Goal: Task Accomplishment & Management: Manage account settings

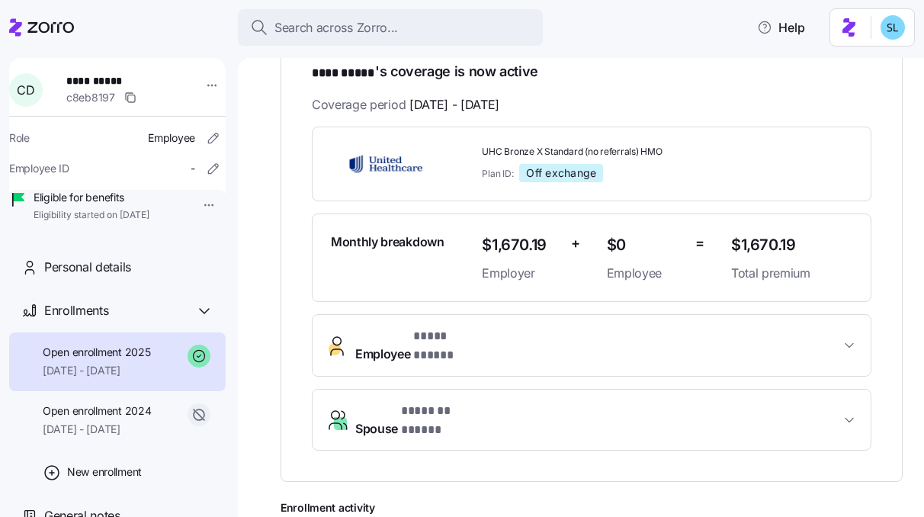
scroll to position [268, 0]
click at [615, 347] on button "Employee * **** ***** *" at bounding box center [592, 345] width 558 height 61
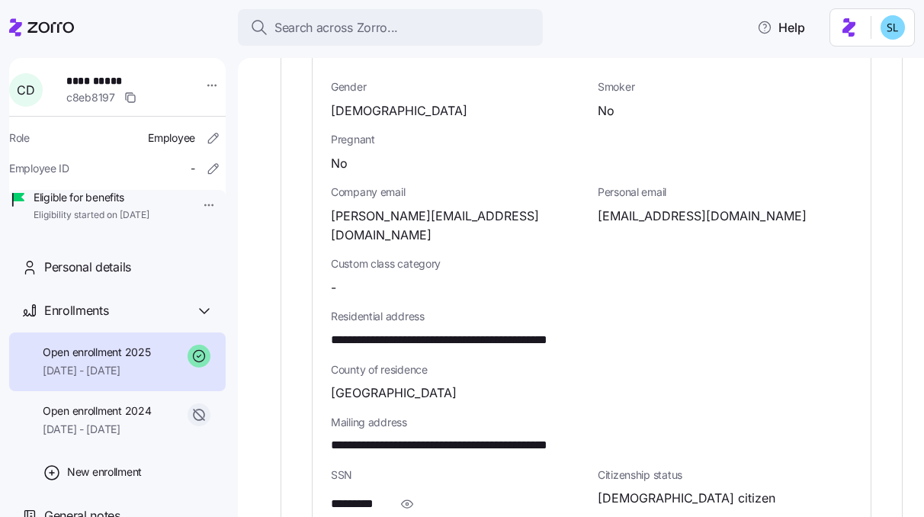
scroll to position [738, 0]
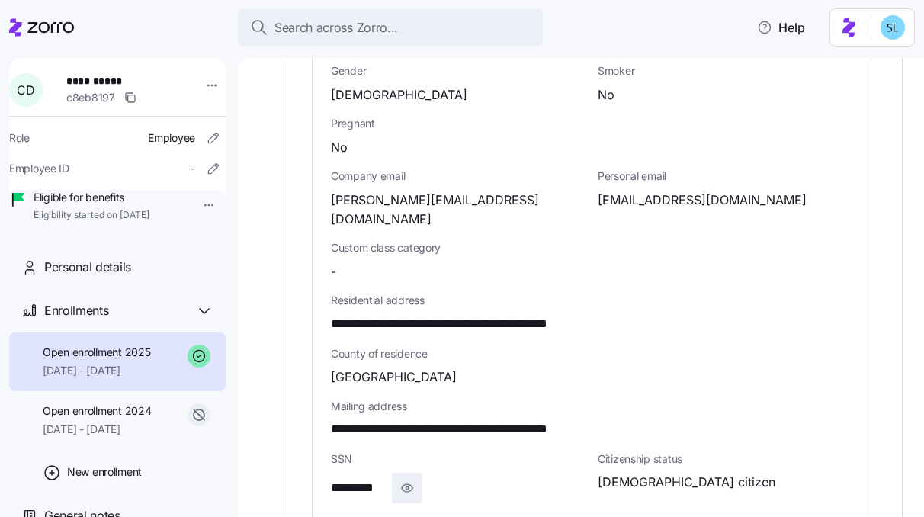
click at [411, 479] on icon "button" at bounding box center [406, 488] width 15 height 18
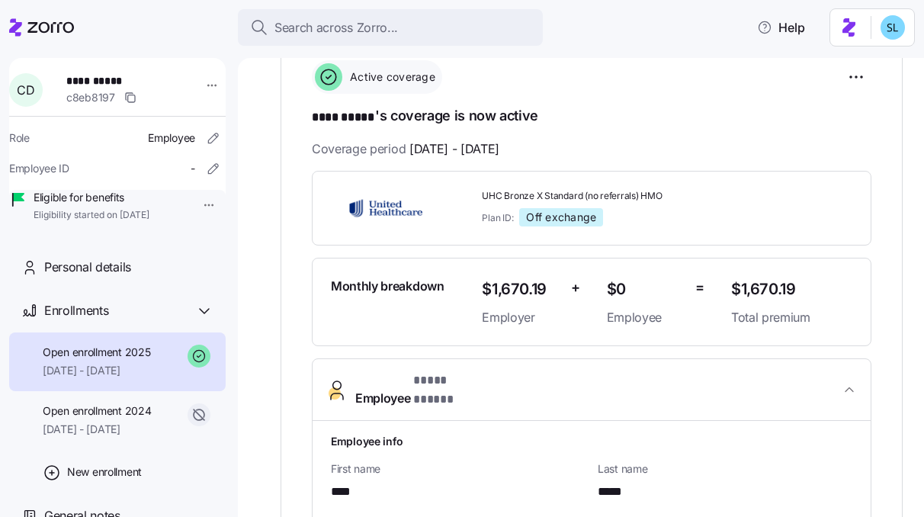
scroll to position [0, 0]
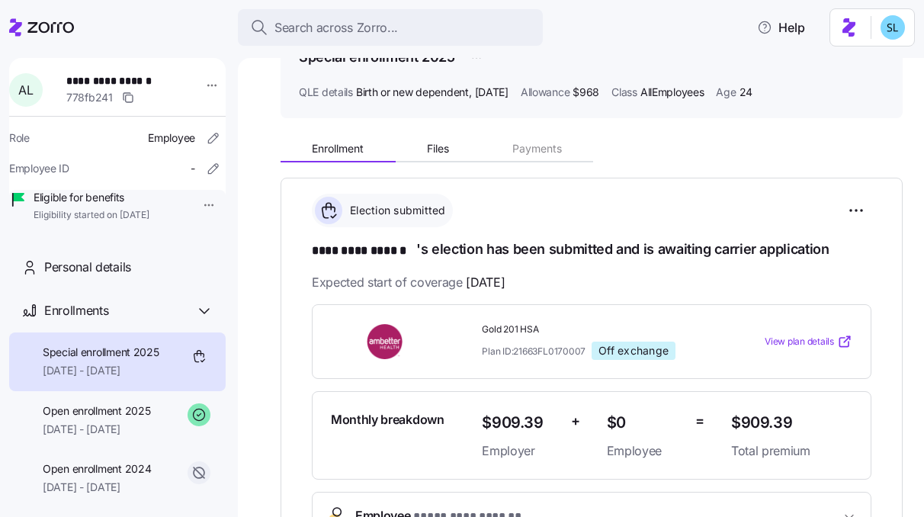
scroll to position [197, 0]
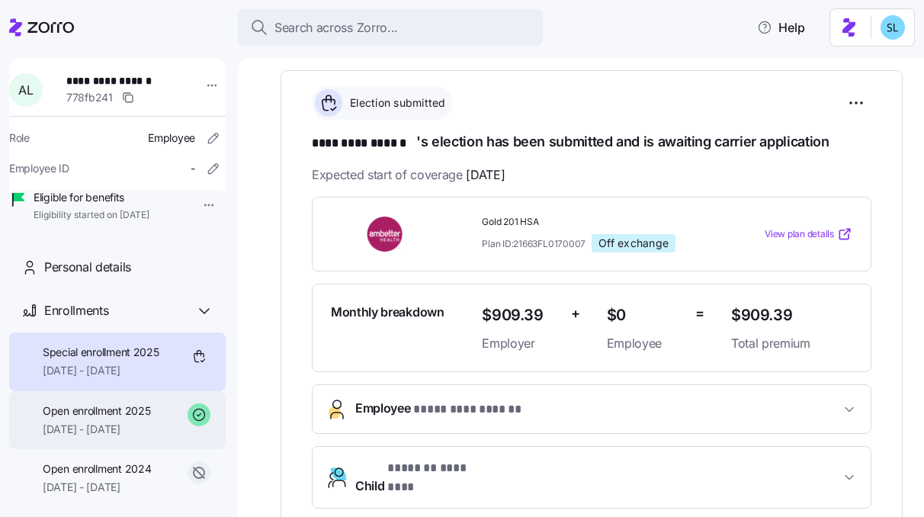
click at [120, 419] on span "Open enrollment 2025" at bounding box center [96, 410] width 107 height 15
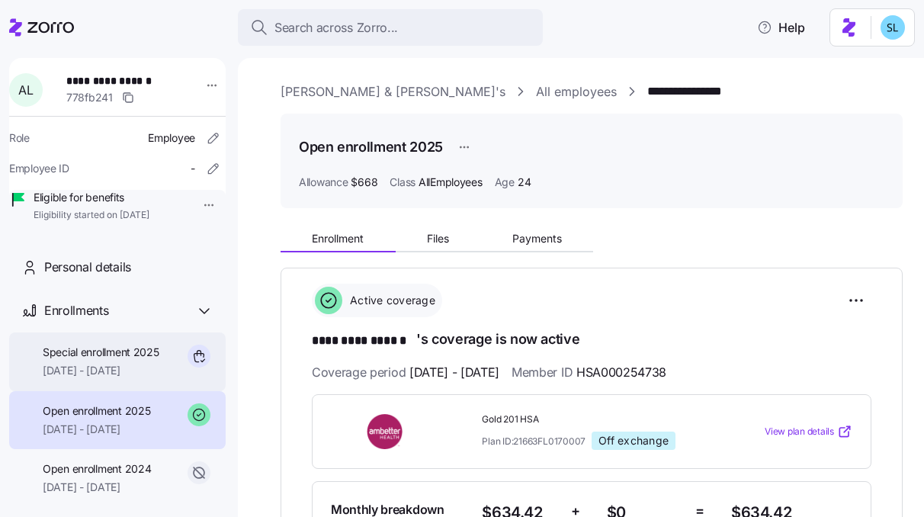
click at [127, 378] on span "07/10/2025 - 12/31/2025" at bounding box center [101, 370] width 117 height 15
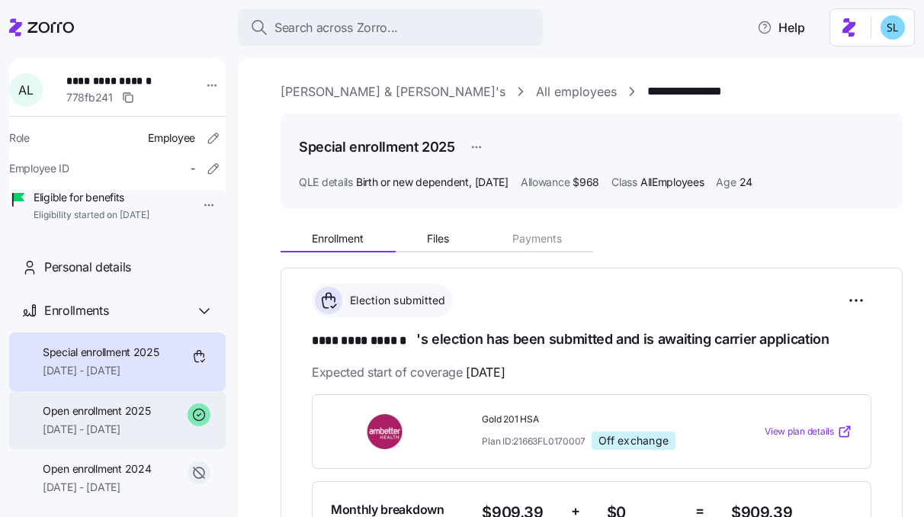
click at [129, 419] on span "Open enrollment 2025" at bounding box center [96, 410] width 107 height 15
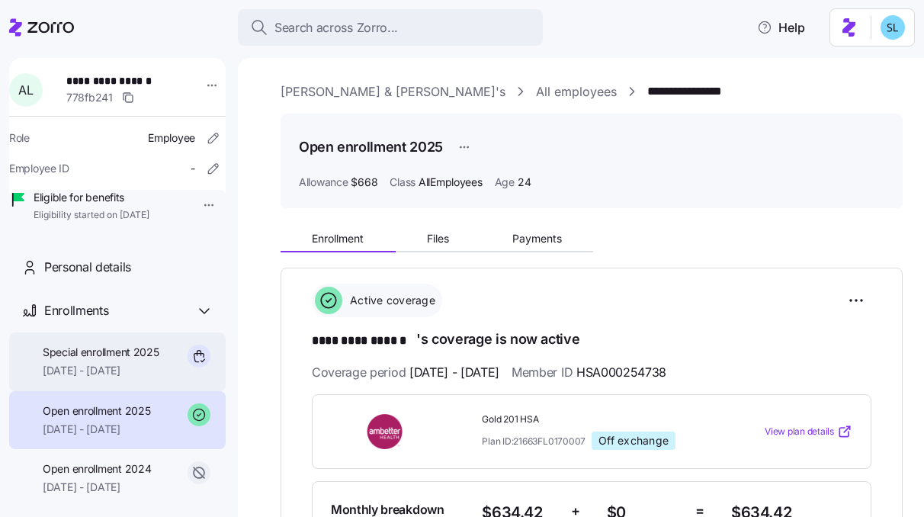
click at [131, 378] on span "07/10/2025 - 12/31/2025" at bounding box center [101, 370] width 117 height 15
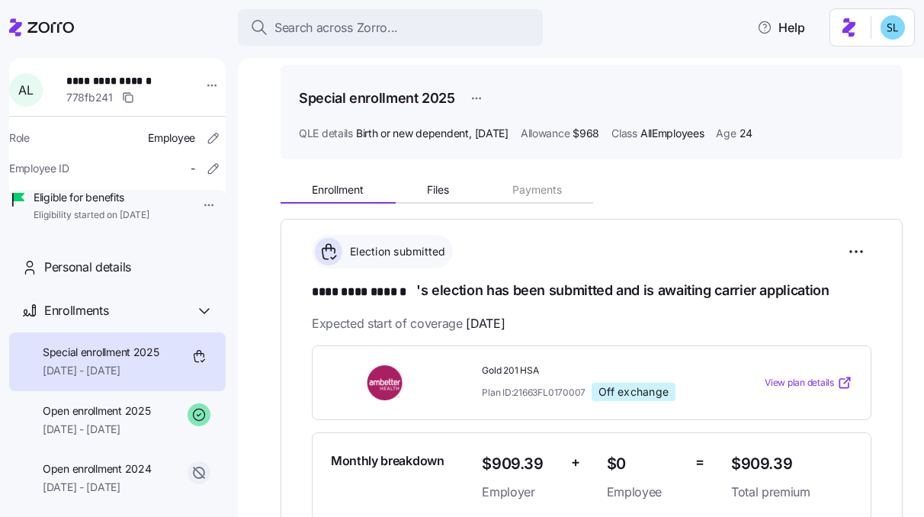
scroll to position [229, 0]
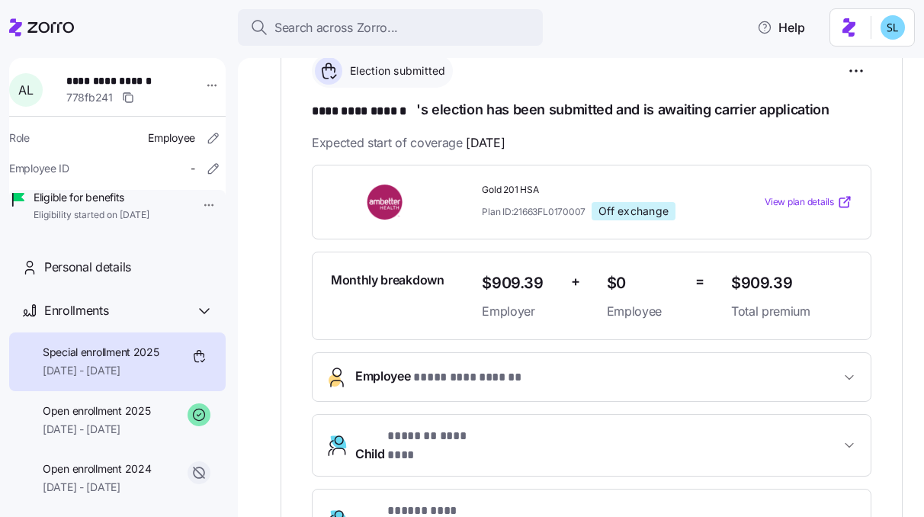
click at [743, 282] on span "$909.39" at bounding box center [791, 283] width 121 height 25
copy span "909.39"
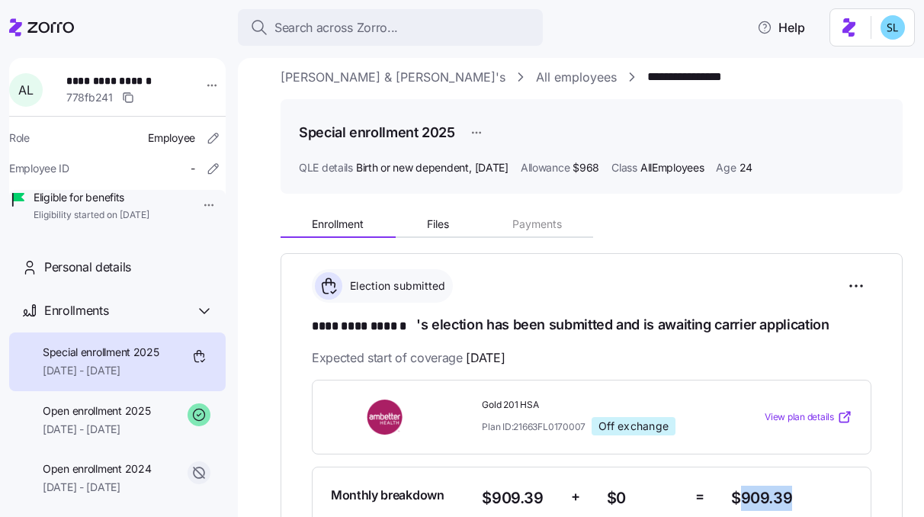
scroll to position [0, 0]
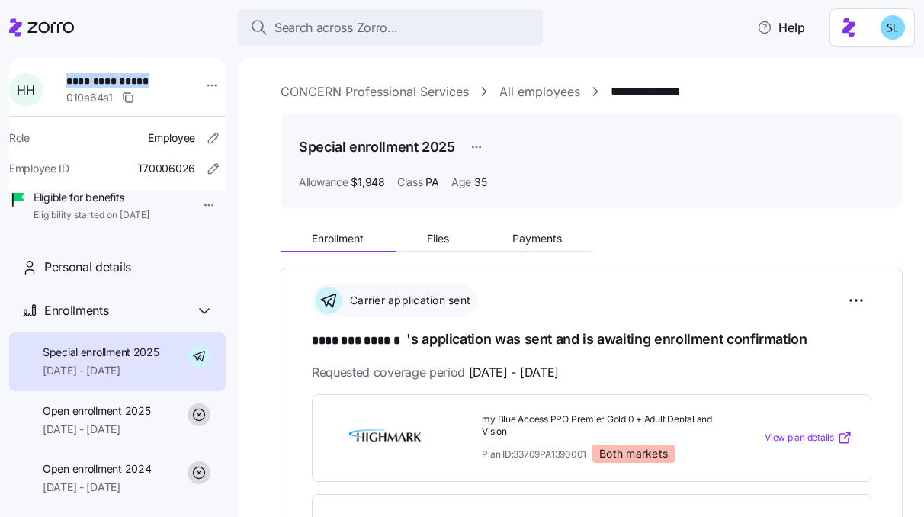
drag, startPoint x: 153, startPoint y: 79, endPoint x: 71, endPoint y: 81, distance: 82.3
click at [71, 81] on span "**********" at bounding box center [116, 80] width 101 height 15
copy span "**********"
click at [529, 247] on button "Payments" at bounding box center [536, 238] width 113 height 23
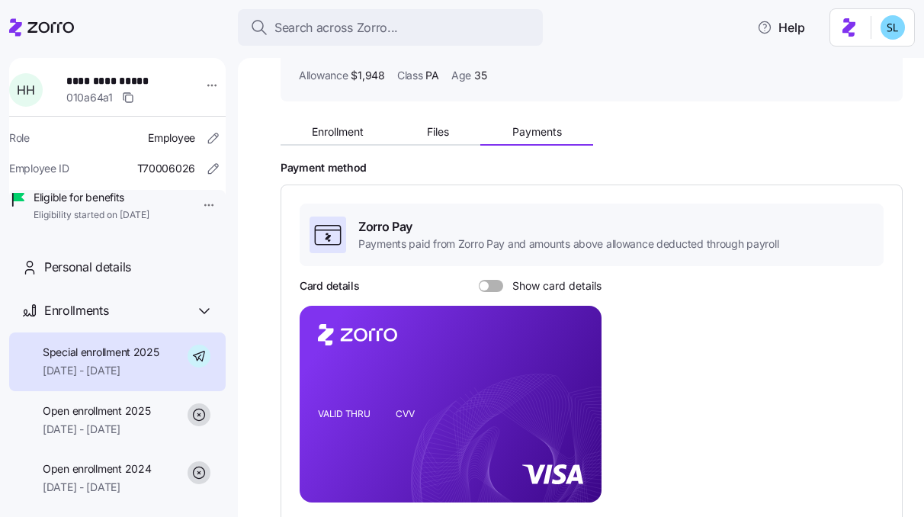
scroll to position [156, 0]
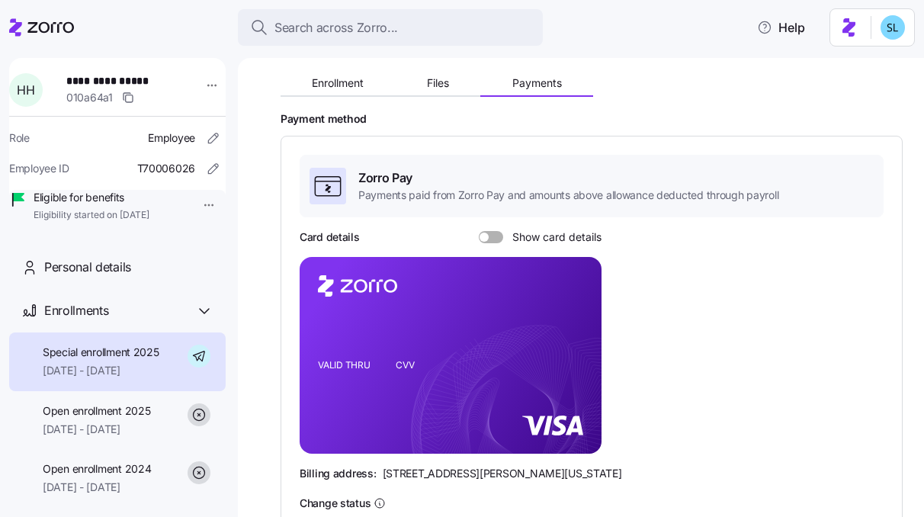
click at [489, 237] on span at bounding box center [496, 237] width 15 height 12
click at [479, 231] on input "Show card details" at bounding box center [479, 231] width 0 height 0
click at [578, 322] on icon "copy-to-clipboard" at bounding box center [573, 328] width 14 height 14
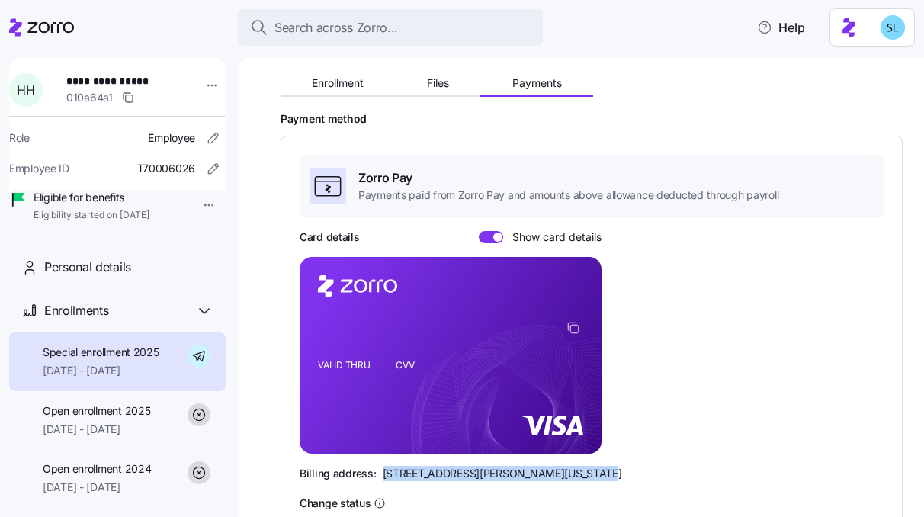
drag, startPoint x: 381, startPoint y: 473, endPoint x: 576, endPoint y: 474, distance: 195.2
click at [576, 474] on div "Billing address: 810 Sharon Drive, Westlake, Ohio 44145" at bounding box center [592, 473] width 584 height 15
copy span "[STREET_ADDRESS][PERSON_NAME][US_STATE]"
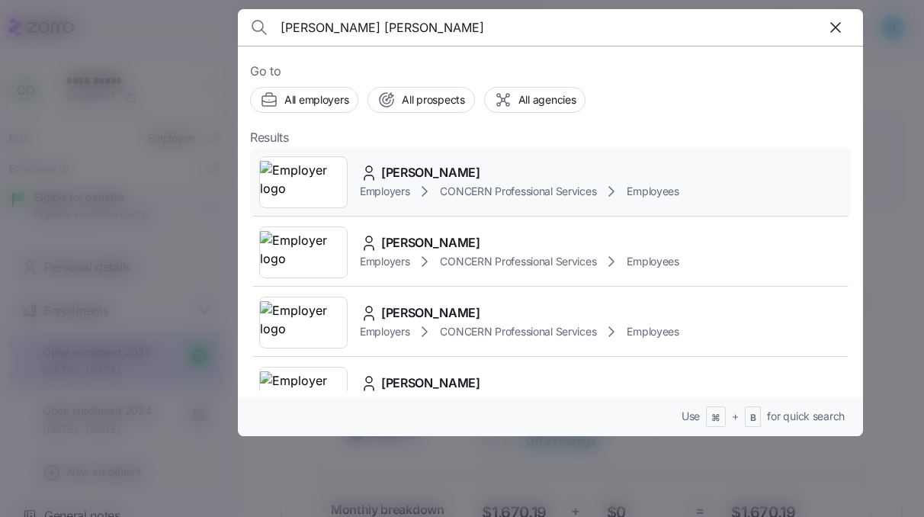
type input "cassandra bl"
click at [470, 161] on div "Cassandra Blum Employers CONCERN Professional Services Employees" at bounding box center [550, 182] width 601 height 70
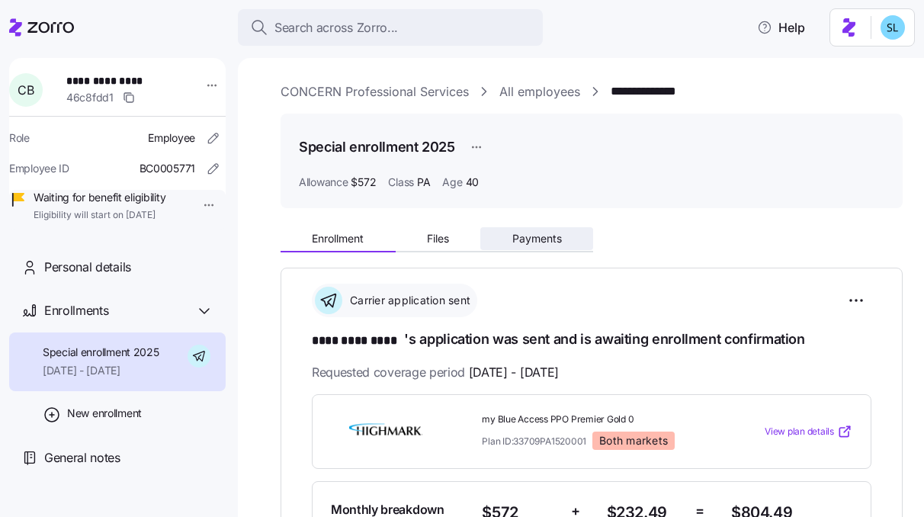
click at [541, 233] on span "Payments" at bounding box center [537, 238] width 50 height 11
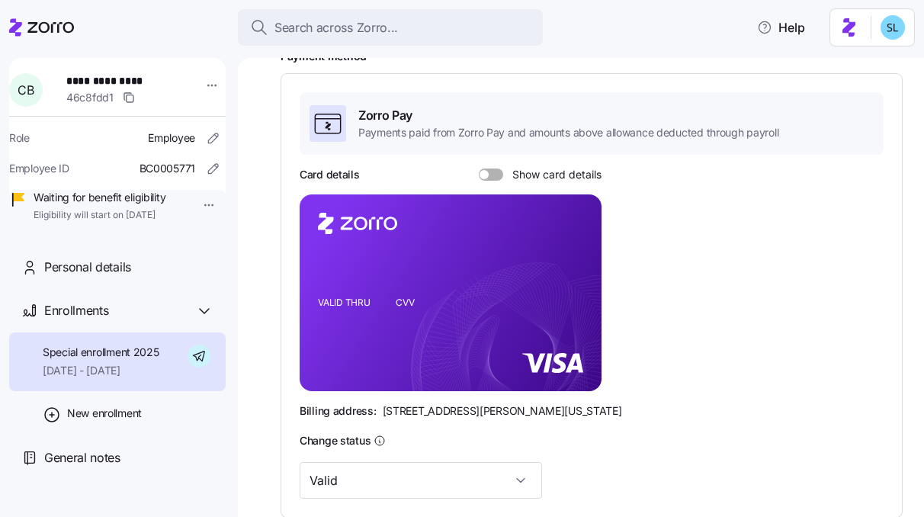
scroll to position [217, 0]
click at [495, 172] on span at bounding box center [496, 175] width 15 height 12
click at [479, 169] on input "Show card details" at bounding box center [479, 169] width 0 height 0
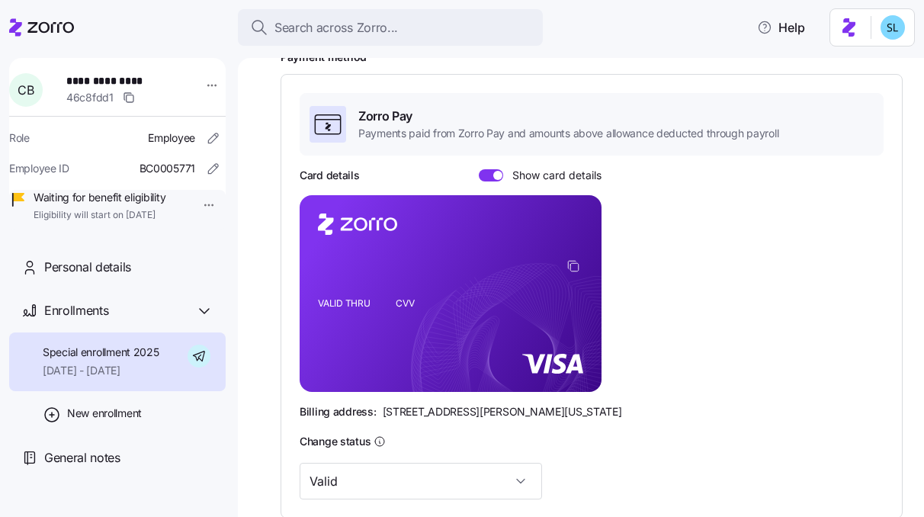
scroll to position [242, 0]
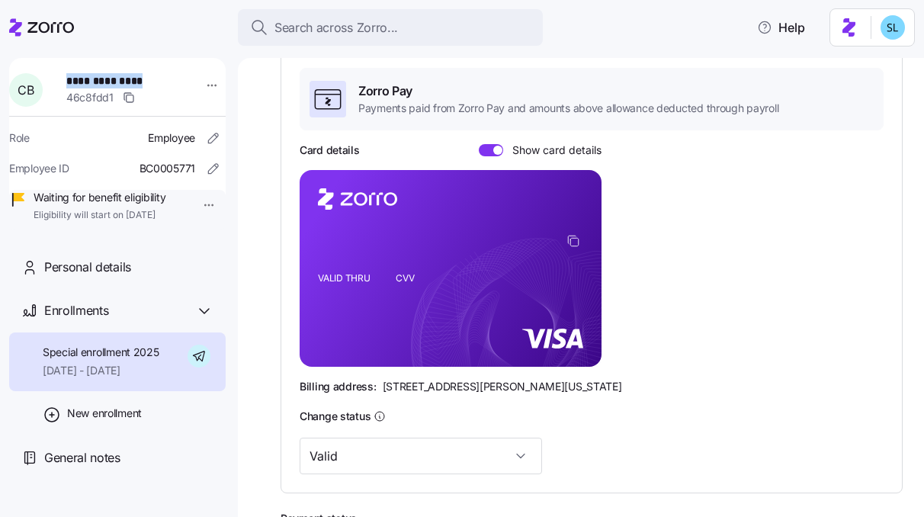
drag, startPoint x: 165, startPoint y: 81, endPoint x: 75, endPoint y: 82, distance: 89.2
click at [75, 82] on span "**********" at bounding box center [119, 80] width 107 height 15
copy span "**********"
click at [424, 383] on span "[STREET_ADDRESS][PERSON_NAME][US_STATE]" at bounding box center [502, 386] width 239 height 15
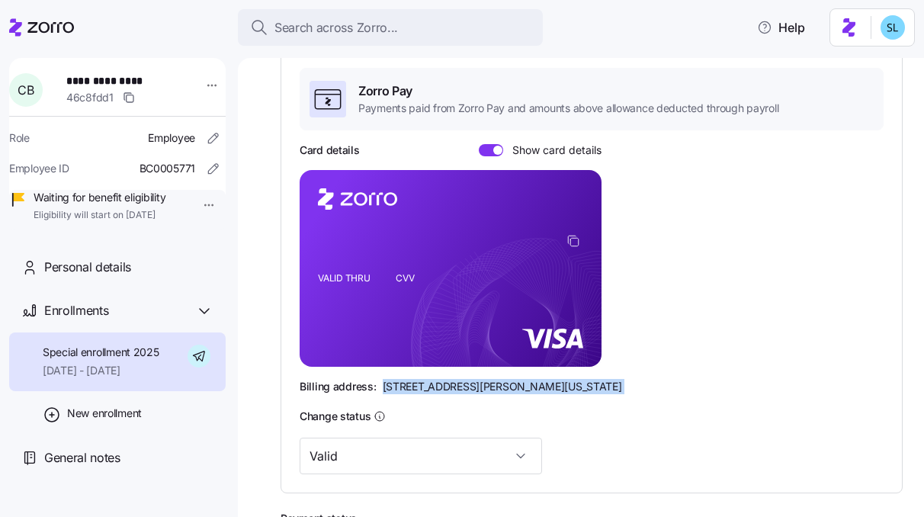
click at [424, 383] on span "[STREET_ADDRESS][PERSON_NAME][US_STATE]" at bounding box center [502, 386] width 239 height 15
copy span "[STREET_ADDRESS][PERSON_NAME][US_STATE]"
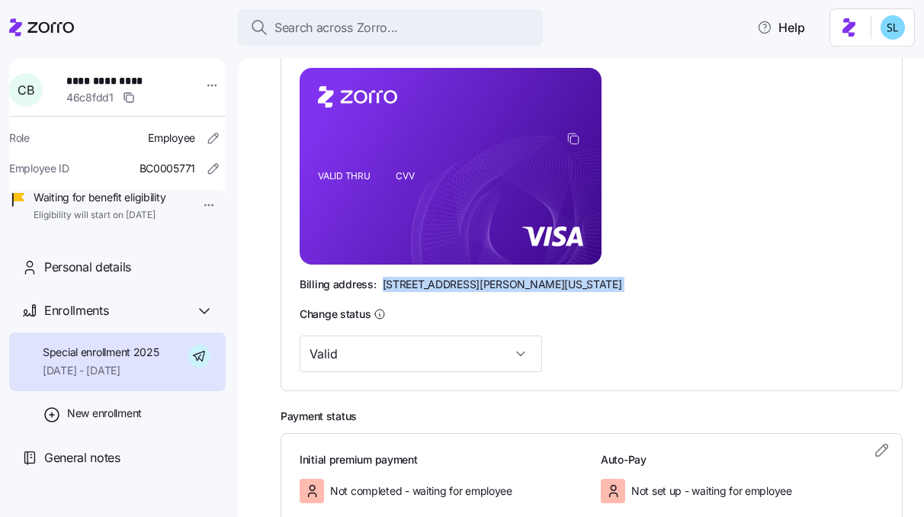
scroll to position [304, 0]
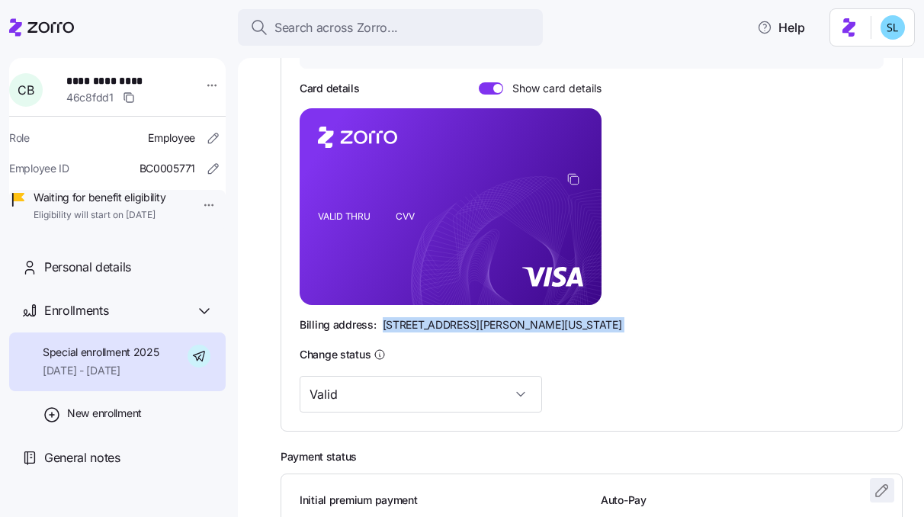
click at [873, 493] on icon "button" at bounding box center [882, 490] width 18 height 18
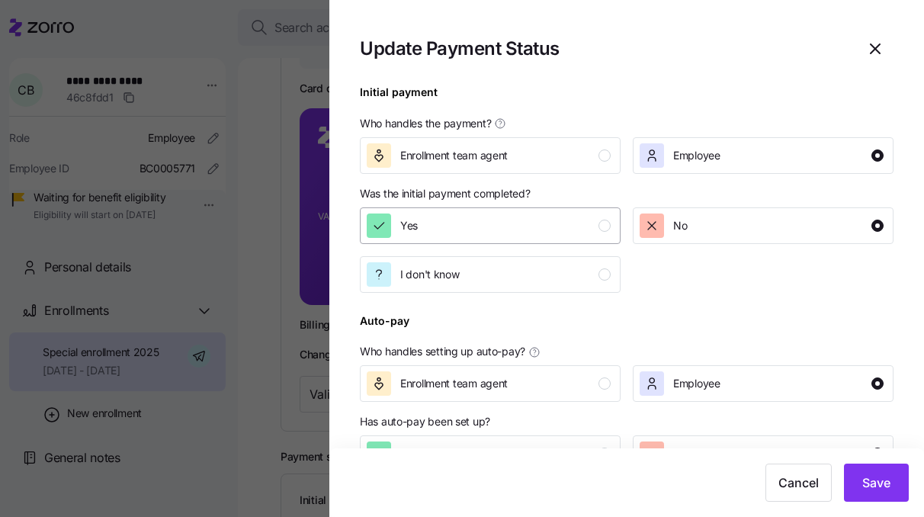
click at [516, 232] on div "Yes" at bounding box center [489, 225] width 244 height 24
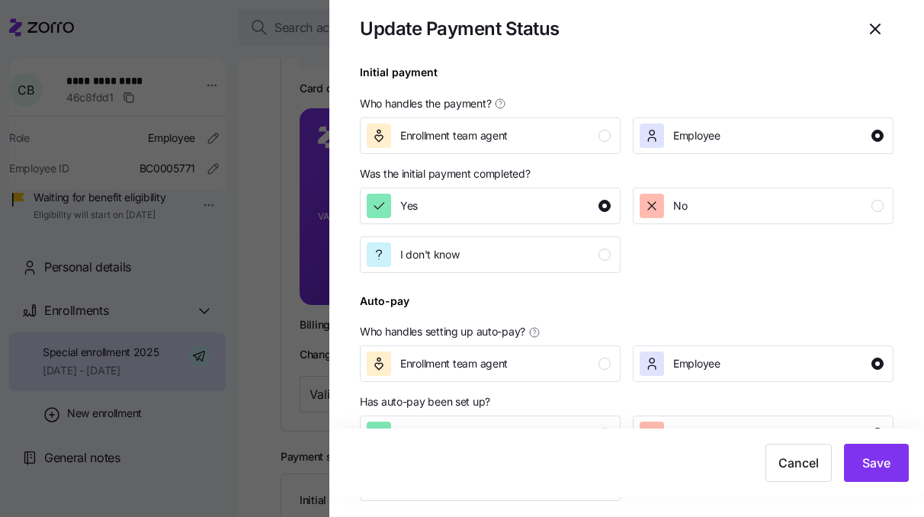
scroll to position [20, 0]
click at [600, 148] on button "Enrollment team agent" at bounding box center [490, 135] width 261 height 37
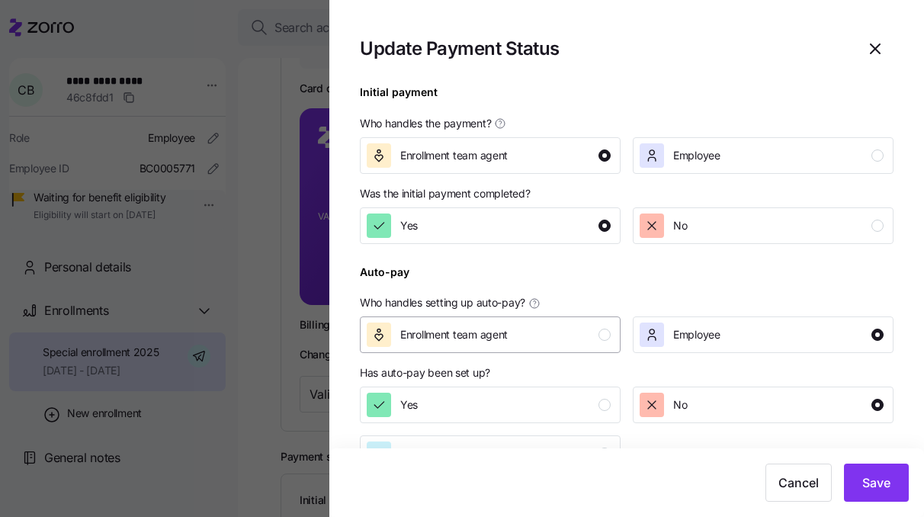
click at [570, 347] on div "Enrollment team agent" at bounding box center [489, 334] width 244 height 24
click at [569, 406] on div "Yes" at bounding box center [489, 405] width 244 height 24
click at [897, 486] on button "Save" at bounding box center [876, 483] width 65 height 38
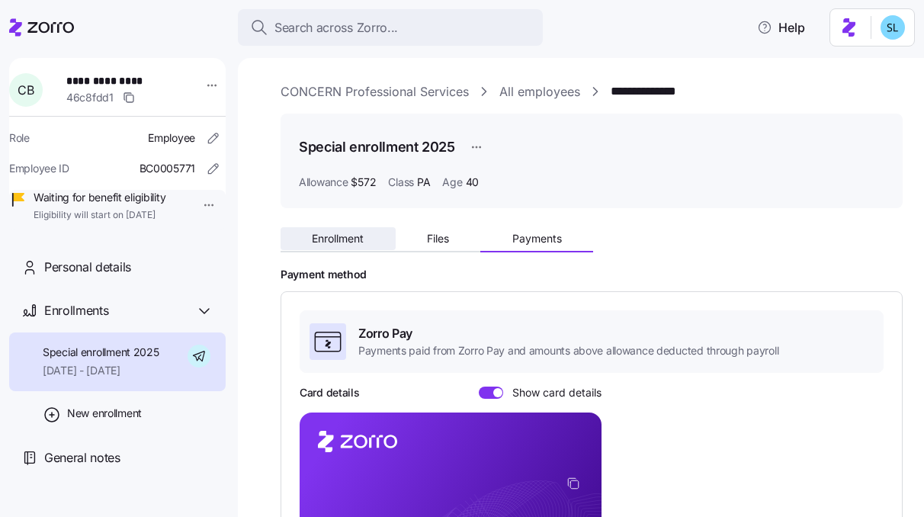
click at [363, 245] on button "Enrollment" at bounding box center [338, 238] width 115 height 23
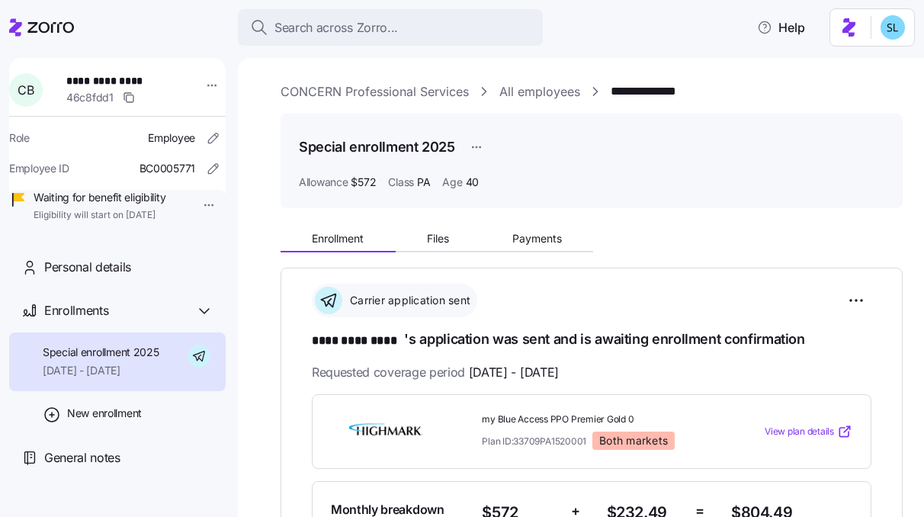
scroll to position [25, 0]
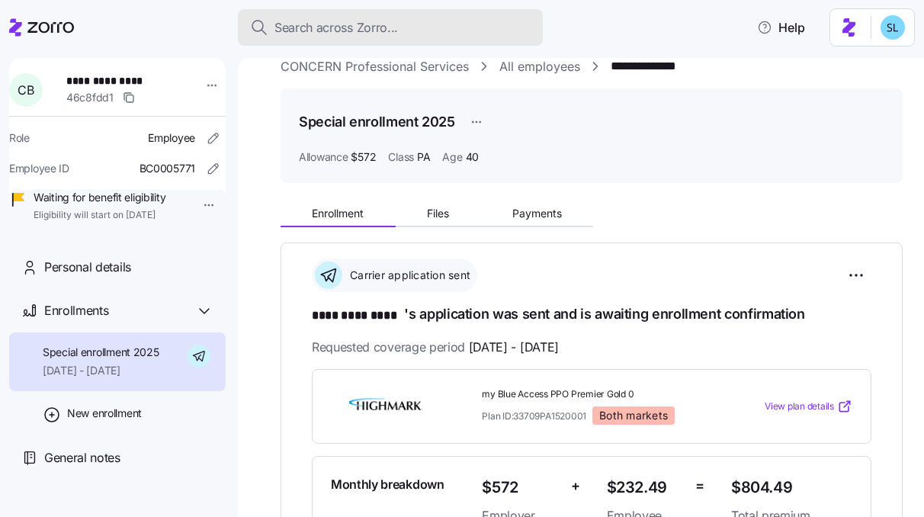
click at [402, 31] on div "Search across Zorro..." at bounding box center [390, 27] width 281 height 19
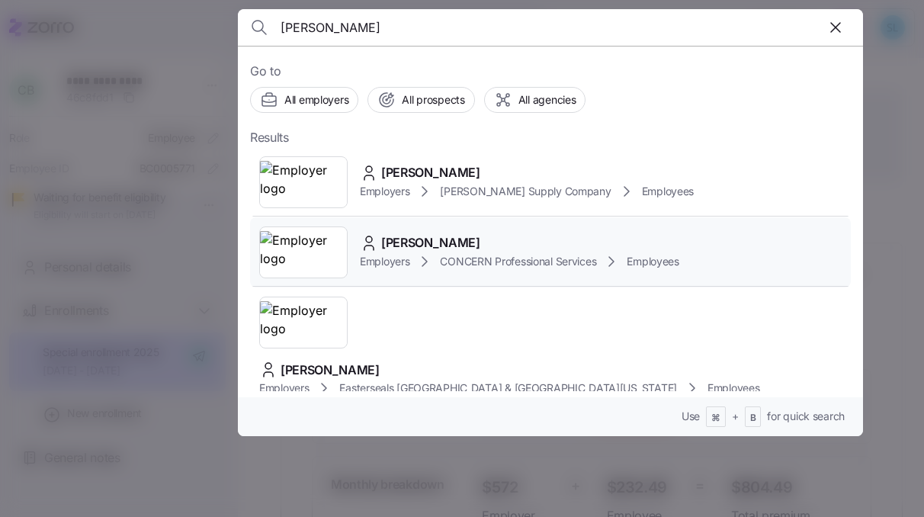
type input "[PERSON_NAME]"
click at [458, 229] on div "[PERSON_NAME] Employers CONCERN Professional Services Employees" at bounding box center [550, 252] width 601 height 70
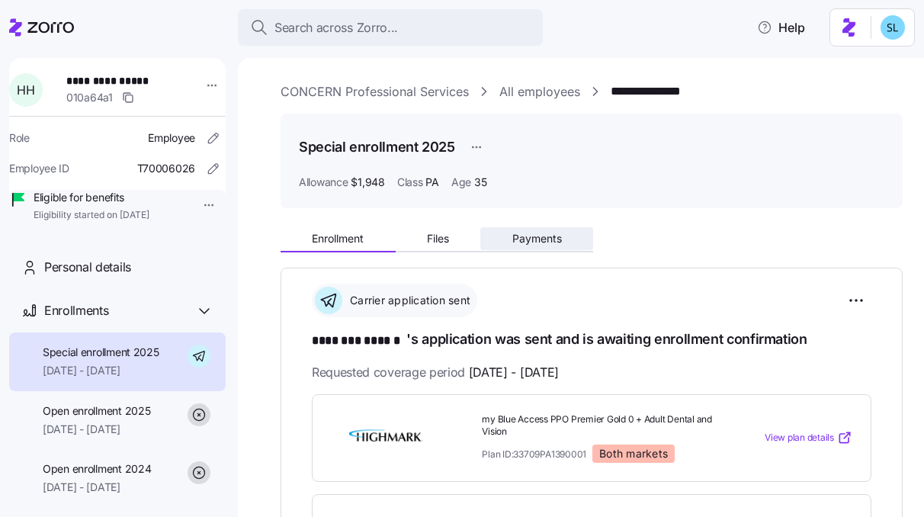
click at [550, 239] on span "Payments" at bounding box center [537, 238] width 50 height 11
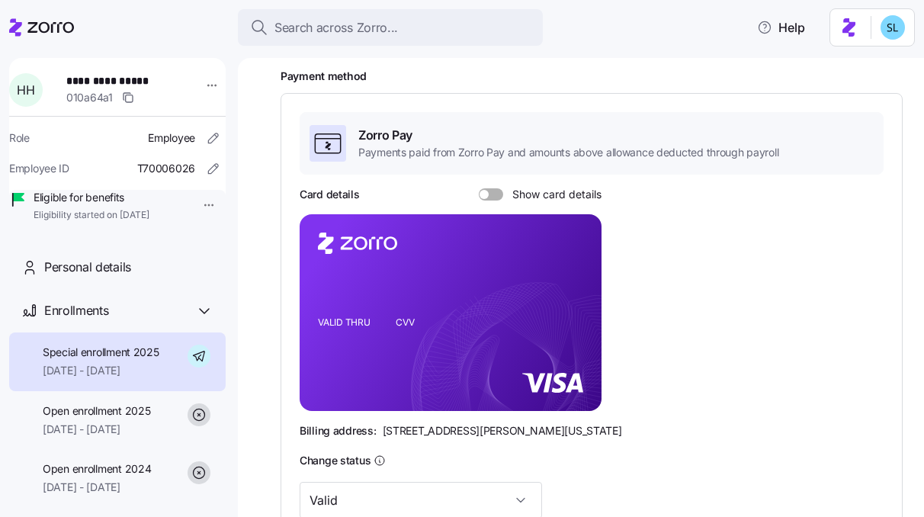
scroll to position [441, 0]
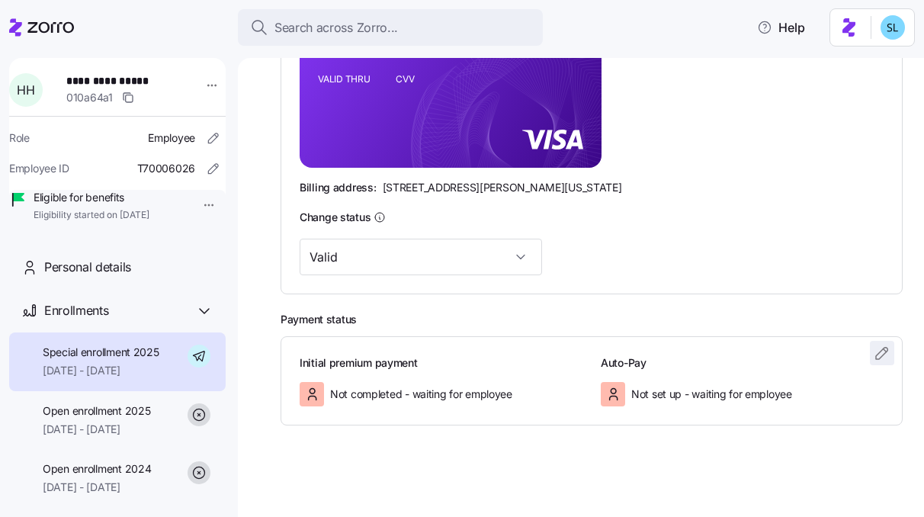
click at [873, 358] on icon "button" at bounding box center [882, 353] width 18 height 18
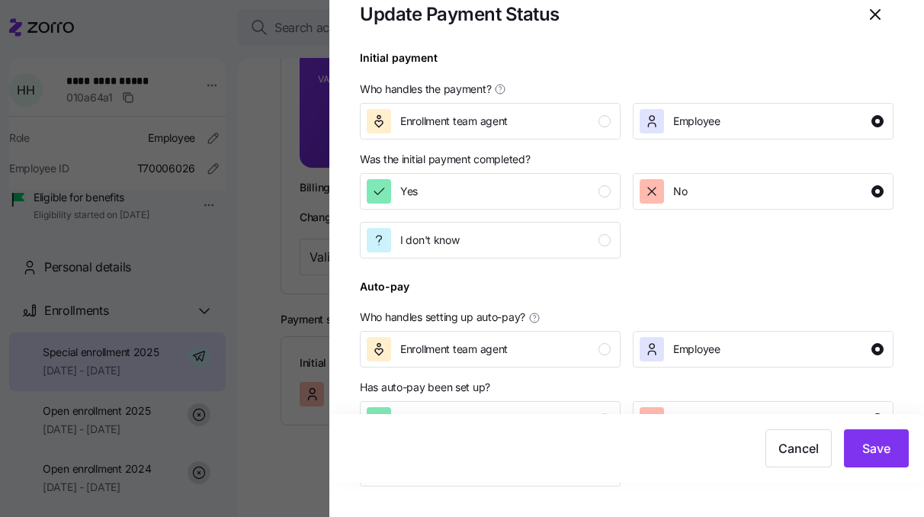
scroll to position [35, 0]
click at [553, 352] on div "Enrollment team agent" at bounding box center [489, 349] width 244 height 24
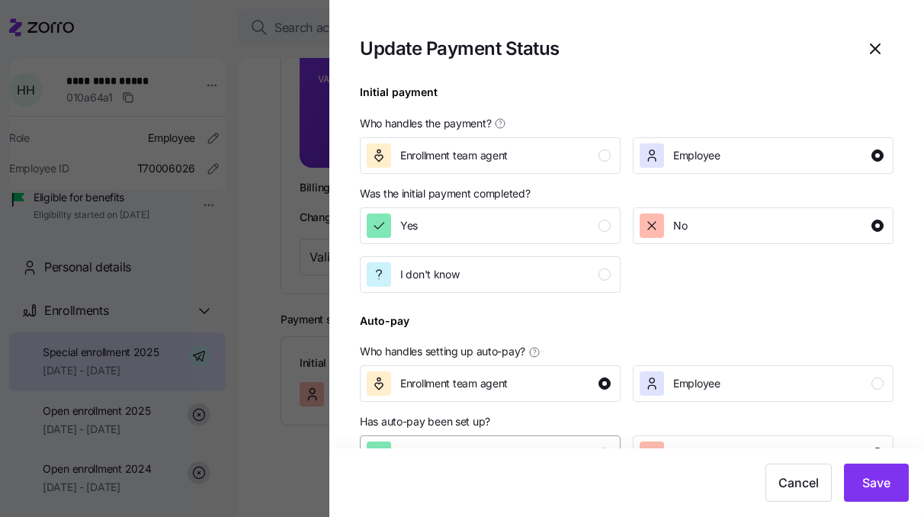
click at [554, 443] on div "Yes" at bounding box center [489, 453] width 244 height 24
click at [570, 228] on div "Yes" at bounding box center [489, 225] width 244 height 24
click at [566, 159] on div "Enrollment team agent" at bounding box center [489, 155] width 244 height 24
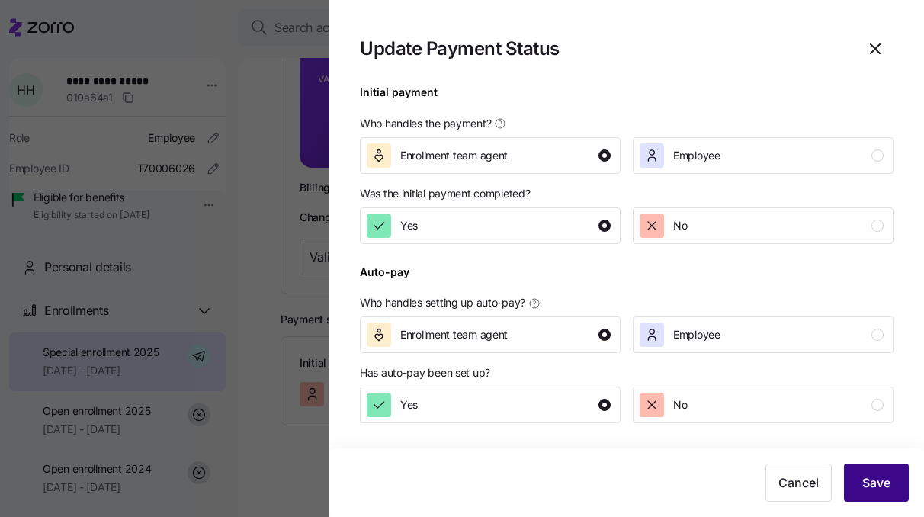
click at [872, 477] on span "Save" at bounding box center [876, 482] width 28 height 18
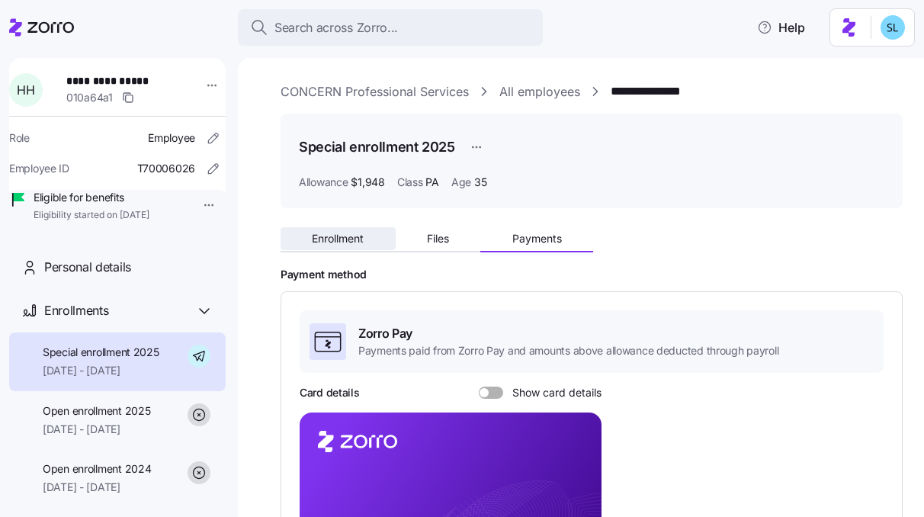
click at [342, 244] on span "Enrollment" at bounding box center [338, 238] width 52 height 11
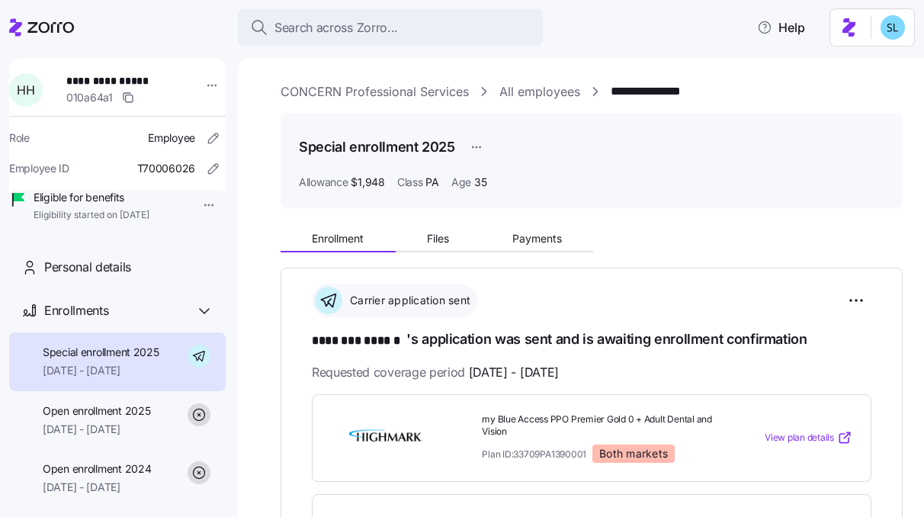
scroll to position [313, 0]
